Goal: Task Accomplishment & Management: Use online tool/utility

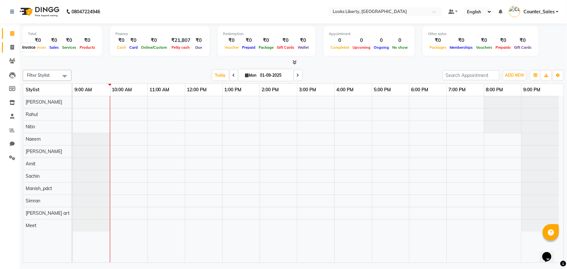
click at [12, 48] on icon at bounding box center [12, 47] width 4 height 5
select select "4321"
select select "service"
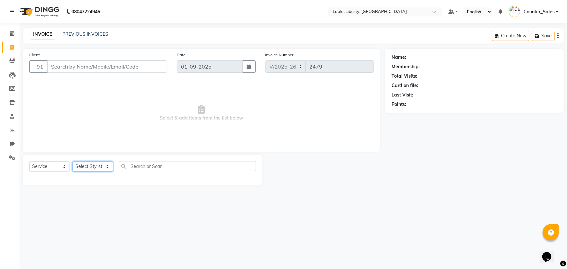
click at [100, 166] on select "Select Stylist [PERSON_NAME] art Counter_Sales Manish_pdct Meet [PERSON_NAME] […" at bounding box center [93, 167] width 41 height 10
click at [374, 201] on div "08047224946 Select Location × Looks Liberty, Rohtak Road, Delhi Default Panel M…" at bounding box center [283, 134] width 567 height 269
click at [13, 31] on icon at bounding box center [12, 33] width 4 height 5
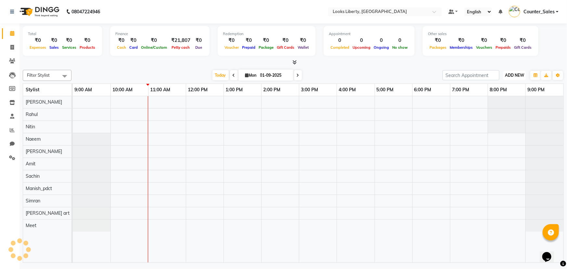
click at [516, 74] on span "ADD NEW" at bounding box center [514, 75] width 19 height 5
click at [489, 103] on link "Add Expense" at bounding box center [500, 104] width 51 height 8
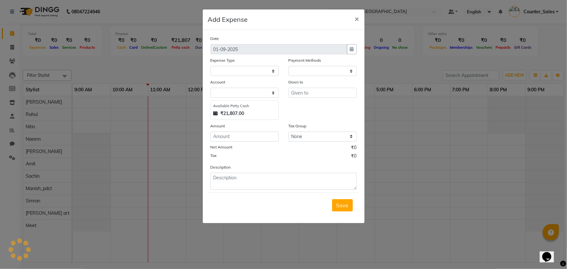
select select "1"
select select "3126"
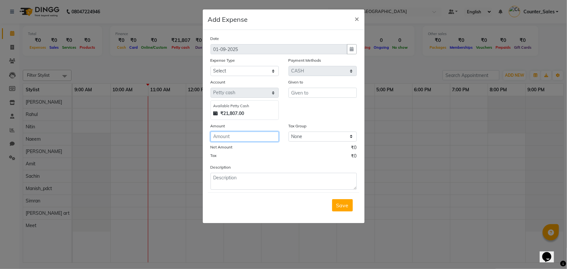
click at [254, 140] on input "number" at bounding box center [245, 137] width 68 height 10
type input "396"
click at [319, 93] on input "text" at bounding box center [323, 93] width 68 height 10
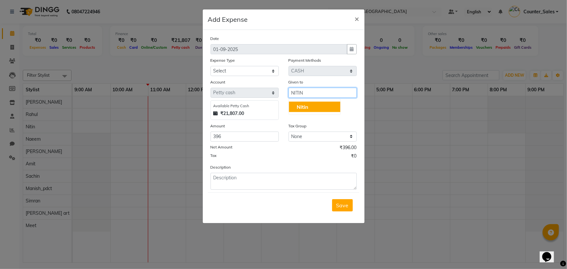
click at [313, 107] on button "Nitin" at bounding box center [314, 107] width 51 height 10
type input "Nitin"
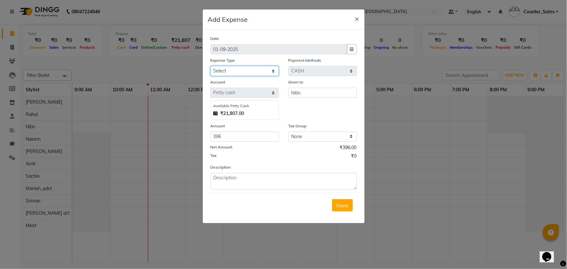
click at [229, 72] on select "Select Bank Deposit Blinkit Cash Handover Client ordered food Client Refund Agn…" at bounding box center [245, 71] width 68 height 10
select select "24076"
click at [211, 66] on select "Select Bank Deposit Blinkit Cash Handover Client ordered food Client Refund Agn…" at bounding box center [245, 71] width 68 height 10
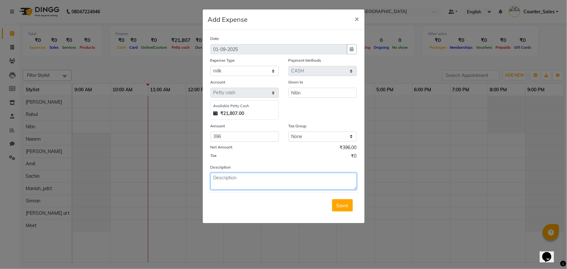
click at [256, 179] on textarea at bounding box center [284, 181] width 146 height 17
type textarea "MILK"
click at [349, 210] on button "Save" at bounding box center [342, 205] width 21 height 12
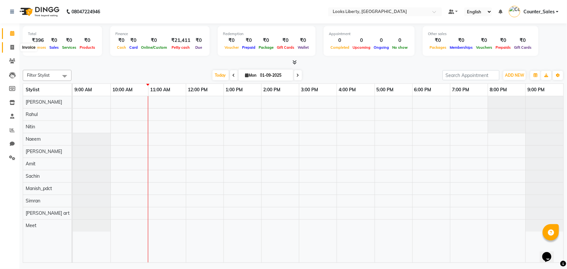
drag, startPoint x: 15, startPoint y: 50, endPoint x: 15, endPoint y: 45, distance: 4.6
click at [15, 50] on span at bounding box center [12, 47] width 11 height 7
select select "4321"
select select "service"
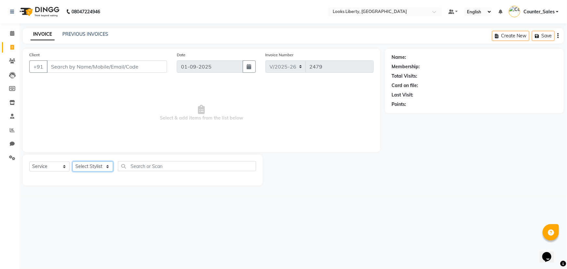
click at [91, 166] on select "Select Stylist" at bounding box center [93, 167] width 41 height 10
select select "29659"
click at [73, 162] on select "Select Stylist [PERSON_NAME] art Counter_Sales Manish_pdct Meet [PERSON_NAME] […" at bounding box center [93, 167] width 41 height 10
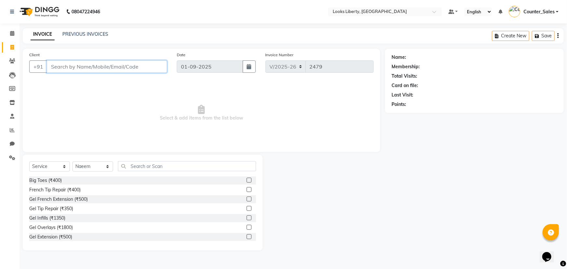
click at [95, 67] on input "Client" at bounding box center [107, 66] width 120 height 12
click at [57, 68] on input "Client" at bounding box center [107, 66] width 120 height 12
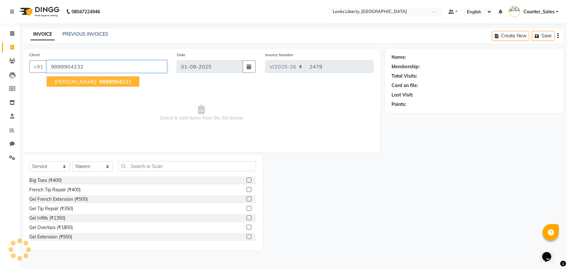
type input "9899904232"
select select "1: Object"
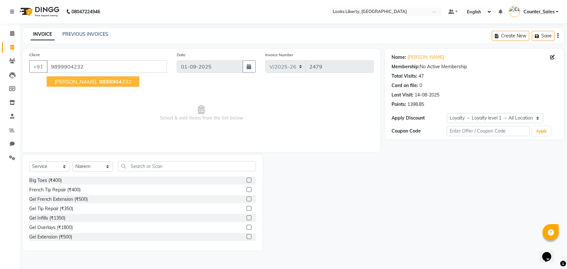
click at [78, 82] on span "[PERSON_NAME]" at bounding box center [76, 81] width 42 height 7
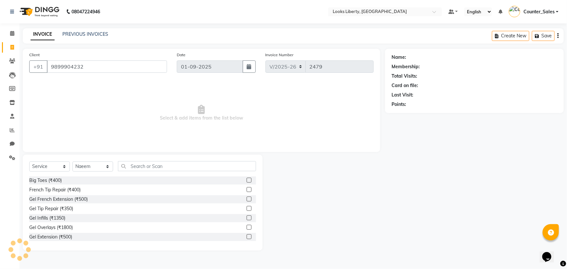
select select "1: Object"
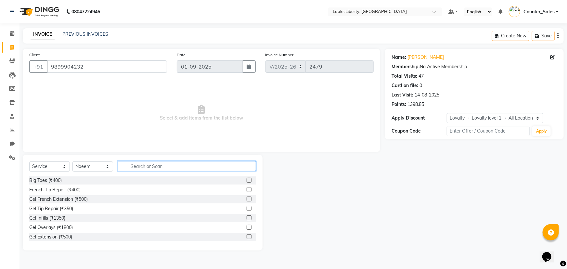
click at [156, 168] on input "text" at bounding box center [187, 166] width 138 height 10
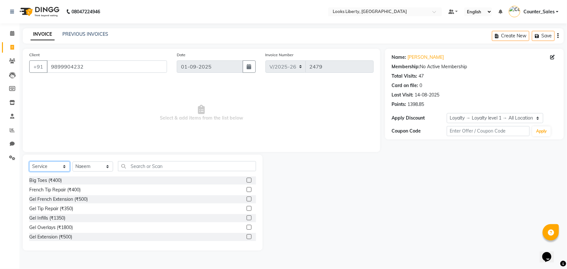
click at [55, 168] on select "Select Service Product Membership Package Voucher Prepaid Gift Card" at bounding box center [49, 167] width 41 height 10
click at [102, 94] on span "Select & add items from the list below" at bounding box center [201, 113] width 345 height 65
click at [102, 67] on input "9899904232" at bounding box center [107, 66] width 120 height 12
click at [41, 167] on select "Select Service Product Membership Package Voucher Prepaid Gift Card" at bounding box center [49, 167] width 41 height 10
select select "product"
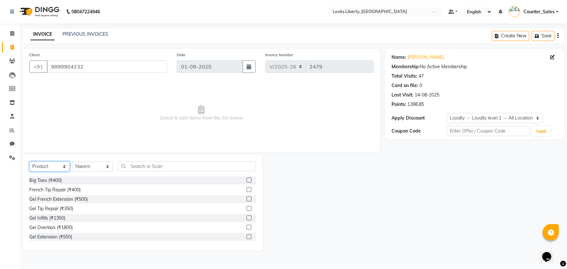
click at [29, 162] on select "Select Service Product Membership Package Voucher Prepaid Gift Card" at bounding box center [49, 167] width 41 height 10
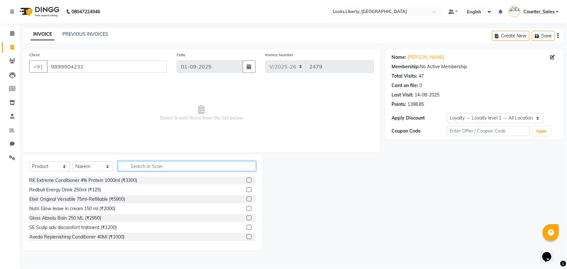
click at [152, 166] on input "text" at bounding box center [187, 166] width 138 height 10
click at [144, 169] on input "text" at bounding box center [187, 166] width 138 height 10
type input "4045787935998"
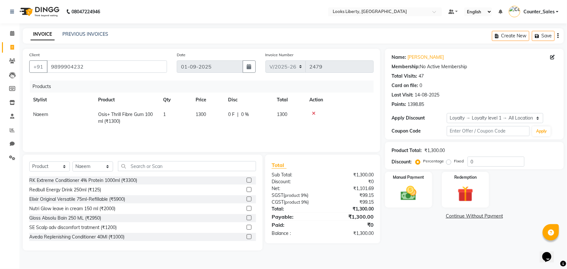
click at [218, 112] on td "1300" at bounding box center [208, 117] width 33 height 21
select select "29659"
click at [219, 117] on input "1300" at bounding box center [208, 116] width 25 height 10
type input "1"
type input "1050"
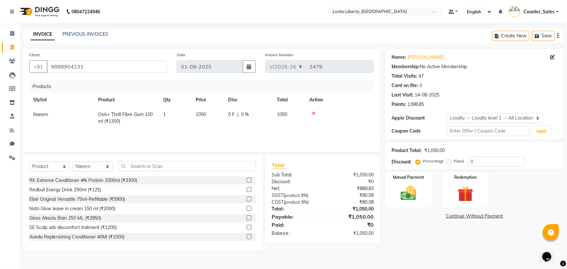
click at [237, 130] on div "Products Stylist Product Qty Price Disc Total Action Naeem Osis+ Thrill Fibre G…" at bounding box center [201, 113] width 345 height 65
click at [216, 113] on td "1050" at bounding box center [208, 117] width 33 height 21
select select "29659"
click at [217, 116] on input "1050" at bounding box center [208, 116] width 25 height 10
type input "1"
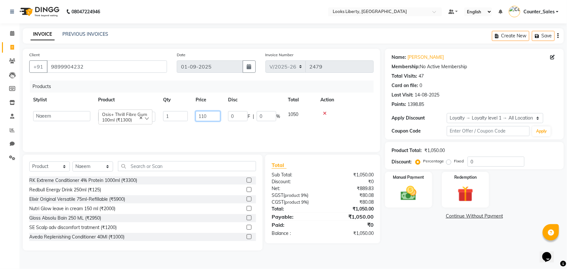
type input "1100"
click at [215, 130] on div "Products Stylist Product Qty Price Disc Total Action [PERSON_NAME] Anjali_nail …" at bounding box center [201, 113] width 345 height 65
click at [405, 192] on img at bounding box center [409, 193] width 27 height 19
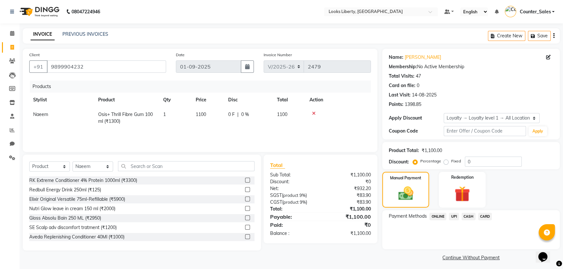
click at [468, 215] on span "CASH" at bounding box center [469, 216] width 14 height 7
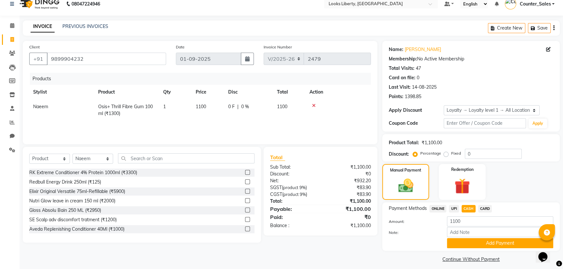
scroll to position [12, 0]
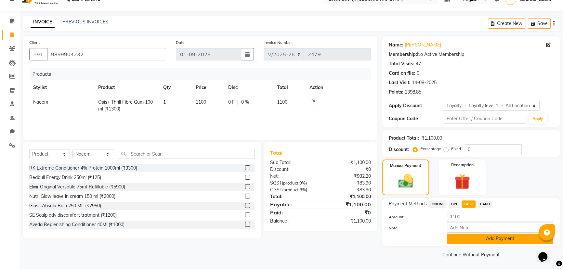
click at [456, 237] on button "Add Payment" at bounding box center [500, 239] width 106 height 10
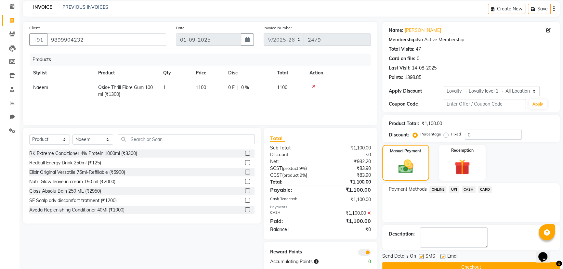
scroll to position [40, 0]
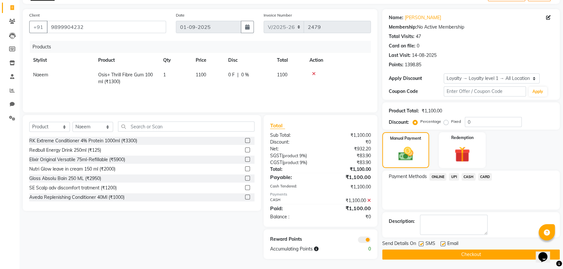
click at [445, 255] on button "Checkout" at bounding box center [471, 255] width 178 height 10
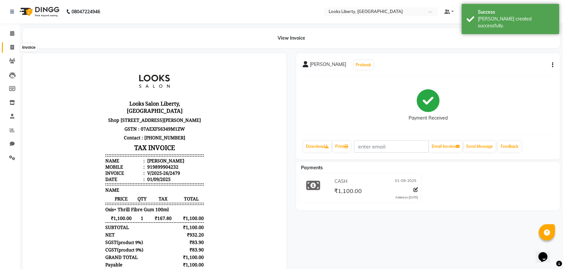
click at [12, 45] on icon at bounding box center [12, 47] width 4 height 5
select select "service"
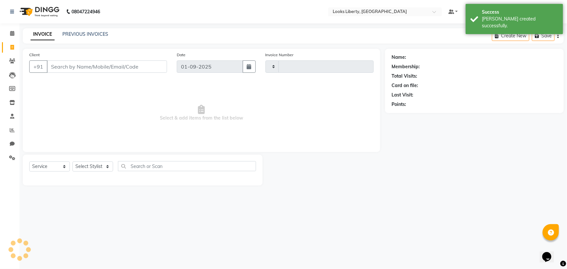
type input "2480"
select select "4321"
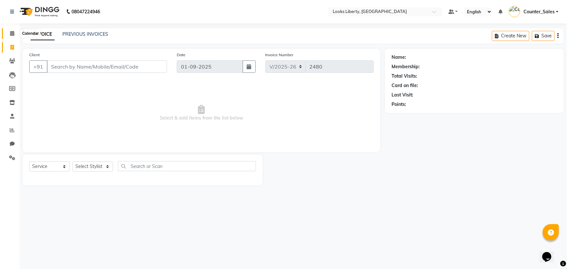
click at [7, 35] on span at bounding box center [12, 33] width 11 height 7
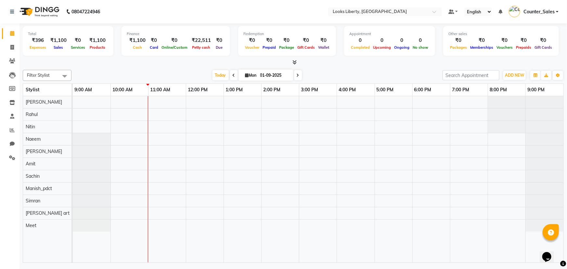
click at [292, 65] on span at bounding box center [293, 62] width 7 height 7
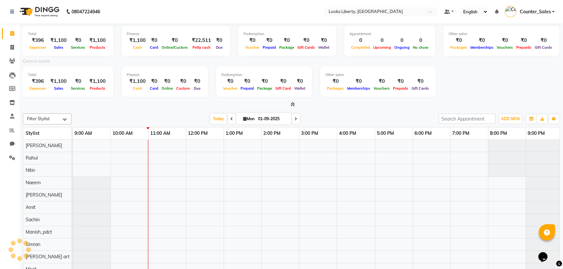
click at [288, 102] on span at bounding box center [291, 104] width 7 height 7
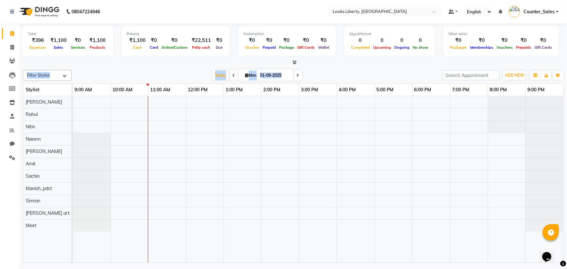
click at [294, 66] on div "Total ₹396 Expenses ₹1,100 Sales ₹0 Services ₹1,100 Products Finance ₹1,100 Cas…" at bounding box center [294, 143] width 548 height 241
click at [293, 63] on icon at bounding box center [295, 62] width 4 height 5
